Goal: Transaction & Acquisition: Purchase product/service

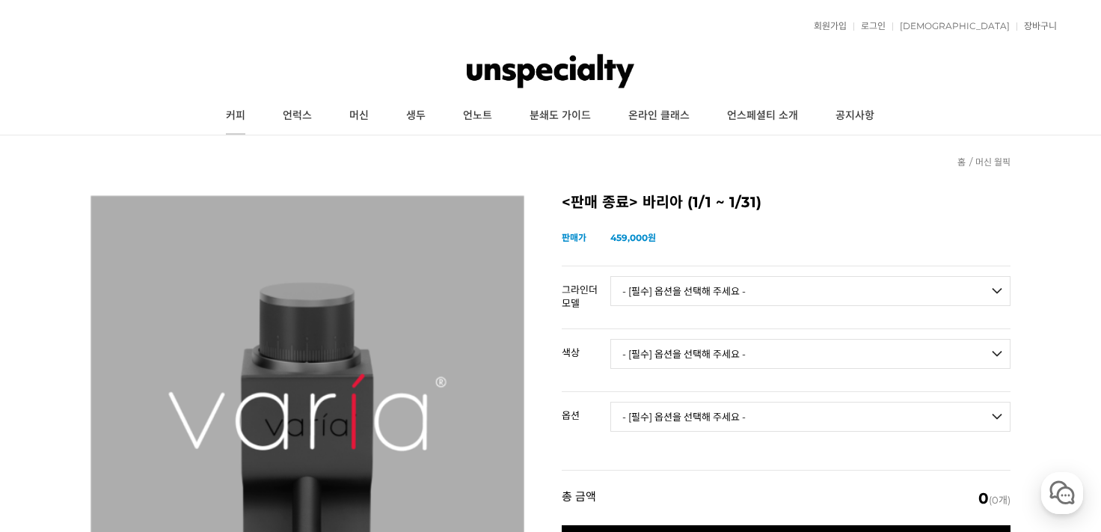
click at [237, 116] on link "커피" at bounding box center [235, 115] width 57 height 37
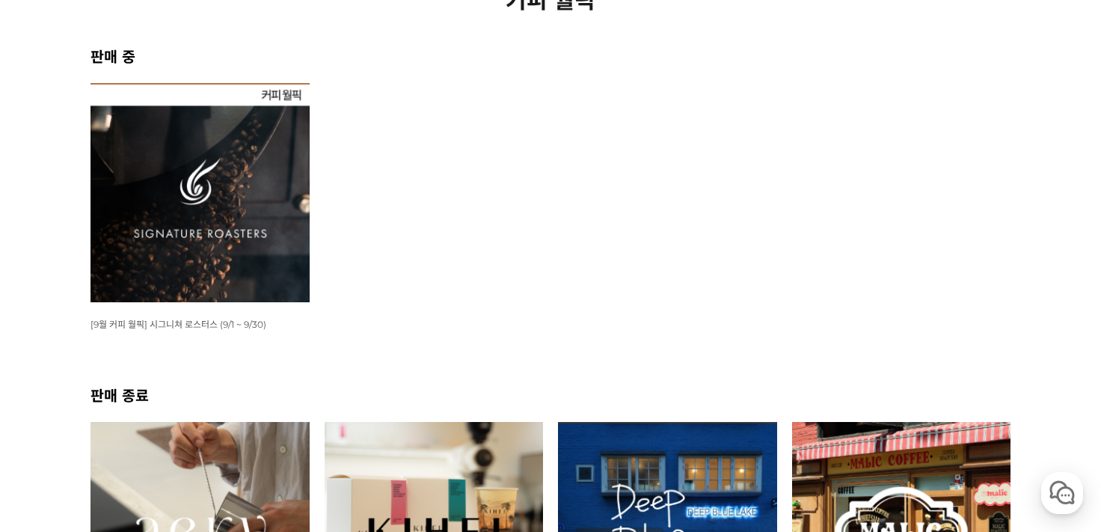
click at [216, 182] on img at bounding box center [199, 192] width 219 height 219
